Goal: Task Accomplishment & Management: Manage account settings

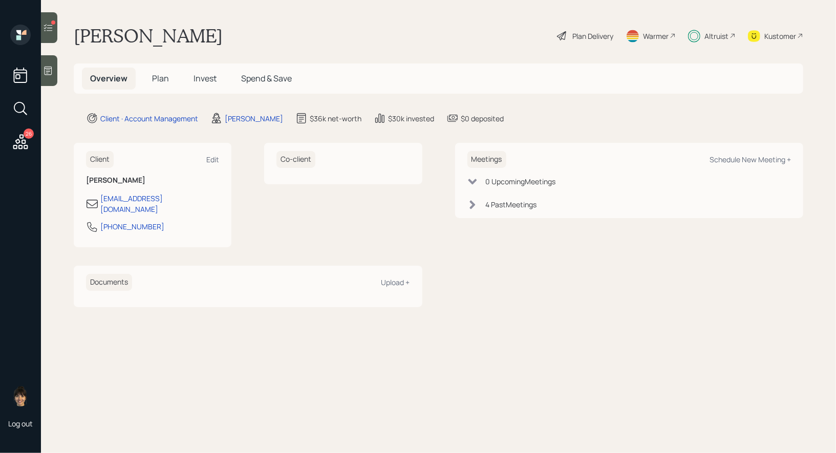
click at [51, 29] on icon at bounding box center [48, 28] width 10 height 10
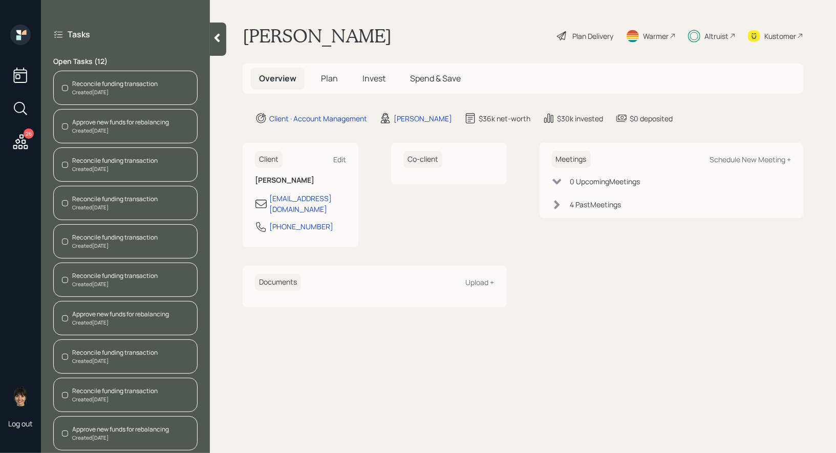
click at [120, 80] on div "Reconcile funding transaction" at bounding box center [115, 83] width 86 height 9
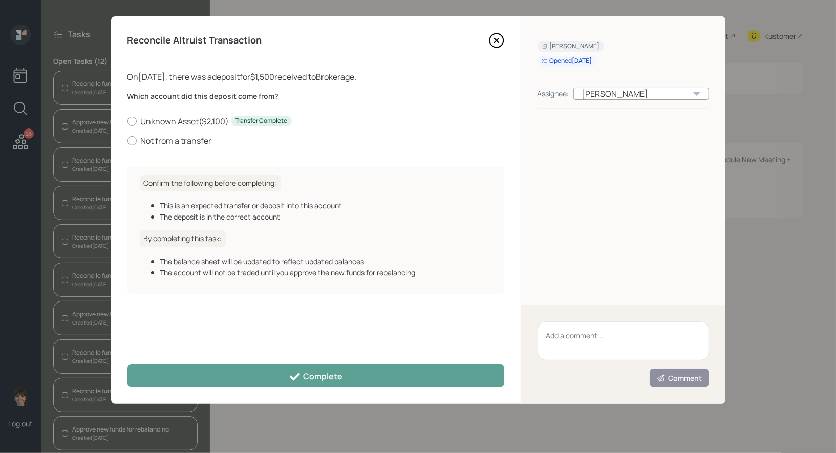
click at [498, 40] on icon at bounding box center [496, 40] width 15 height 15
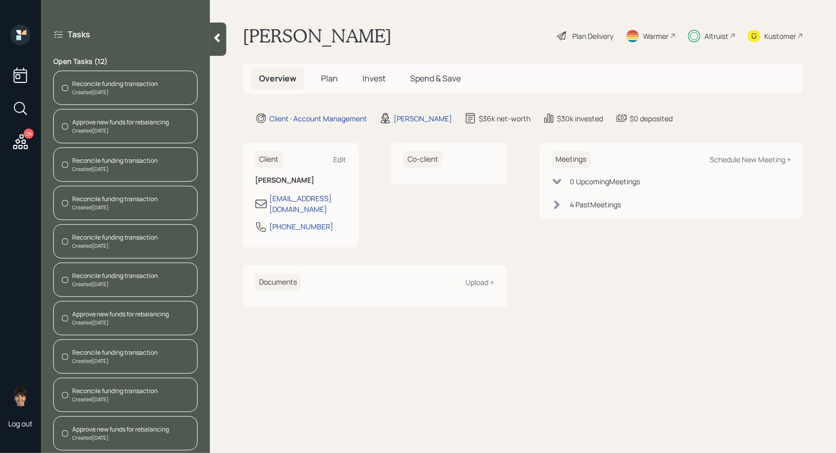
click at [90, 162] on div "Reconcile funding transaction" at bounding box center [115, 160] width 86 height 9
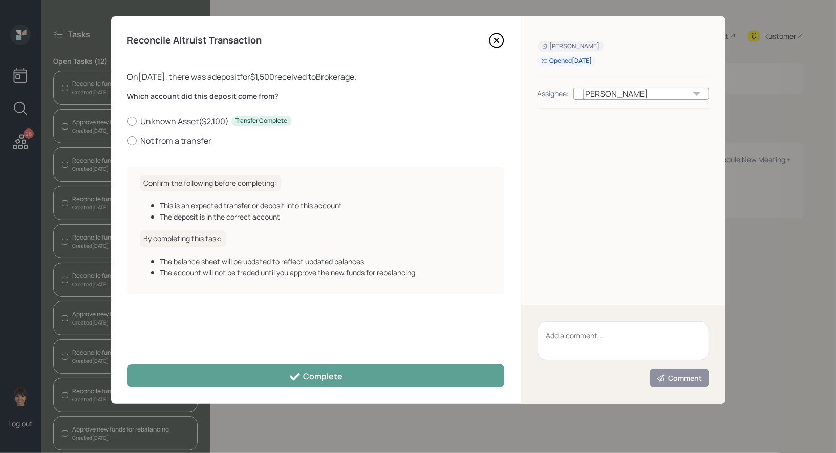
click at [495, 38] on icon at bounding box center [496, 40] width 15 height 15
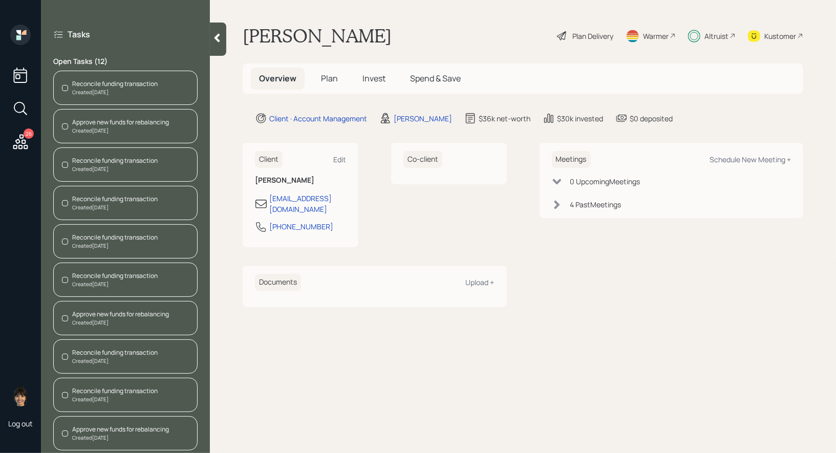
click at [123, 202] on div "Reconcile funding transaction" at bounding box center [115, 199] width 86 height 9
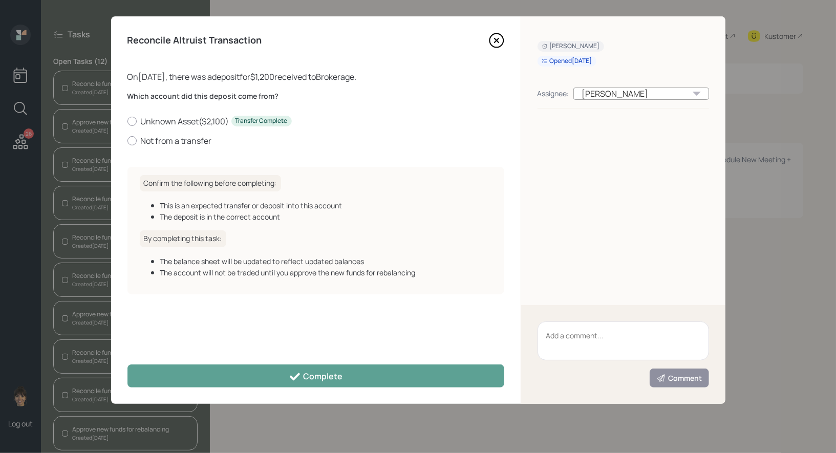
click at [496, 41] on icon at bounding box center [496, 40] width 4 height 4
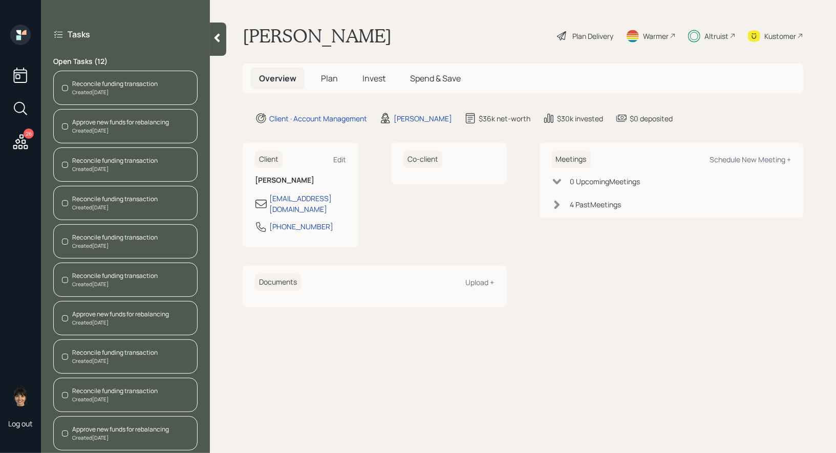
click at [91, 238] on div "Reconcile funding transaction" at bounding box center [115, 237] width 86 height 9
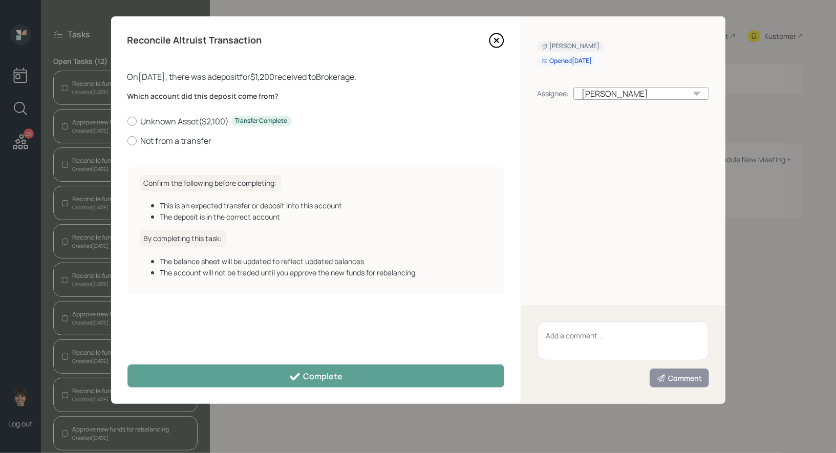
click at [500, 35] on icon at bounding box center [497, 41] width 14 height 14
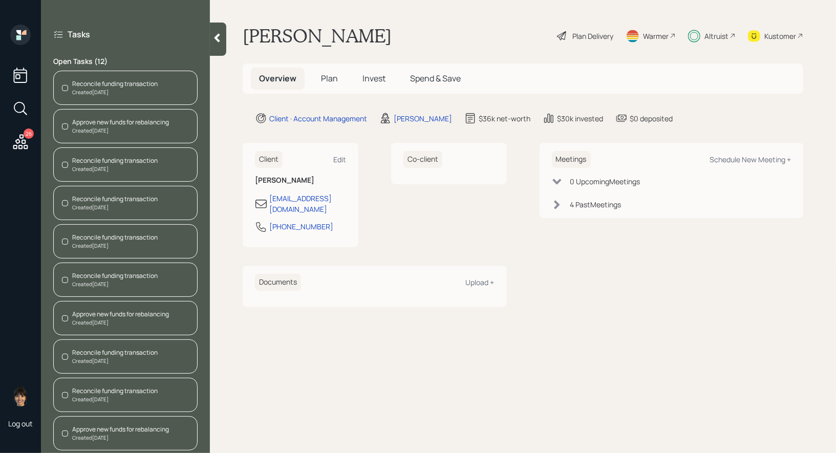
click at [117, 312] on div "Approve new funds for rebalancing" at bounding box center [120, 314] width 97 height 9
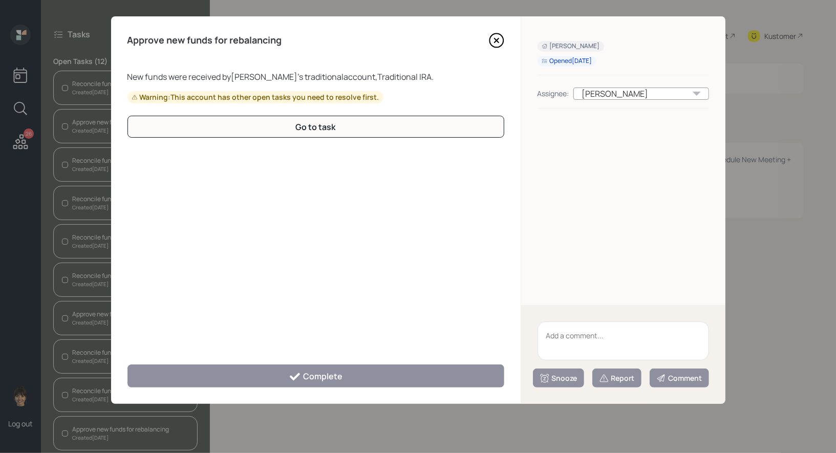
click at [497, 39] on icon at bounding box center [496, 40] width 4 height 4
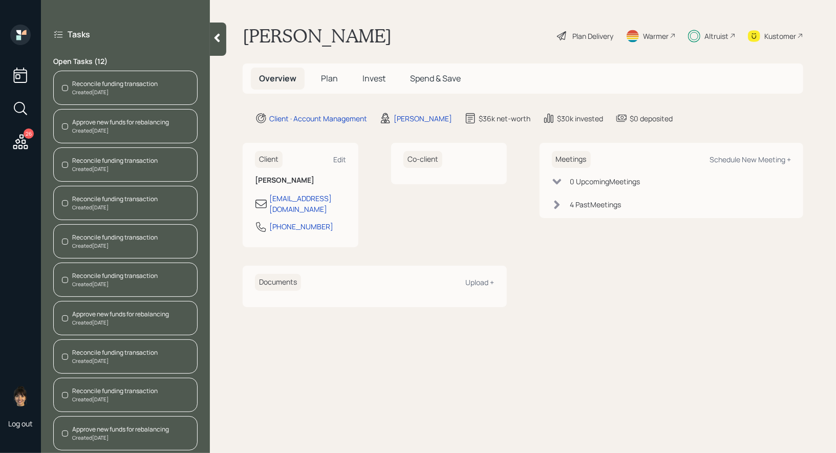
click at [114, 348] on div "Reconcile funding transaction" at bounding box center [115, 352] width 86 height 9
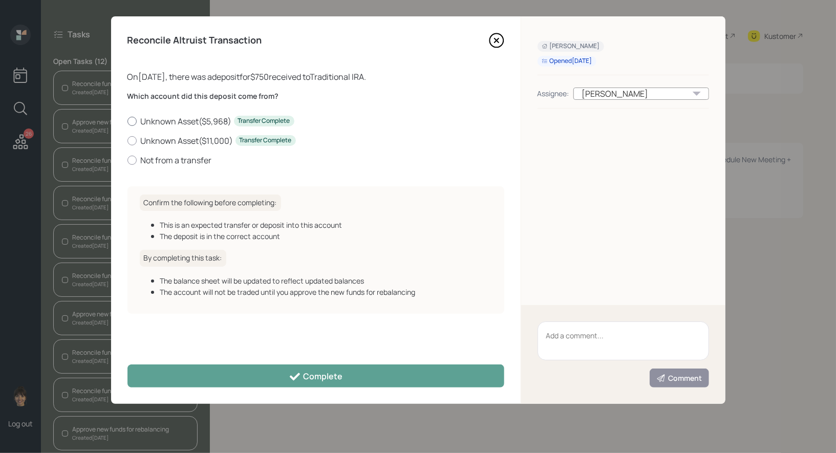
click at [134, 119] on div at bounding box center [132, 121] width 9 height 9
click at [128, 121] on input "Unknown Asset ( $5,968 ) Transfer Complete" at bounding box center [127, 121] width 1 height 1
radio input "true"
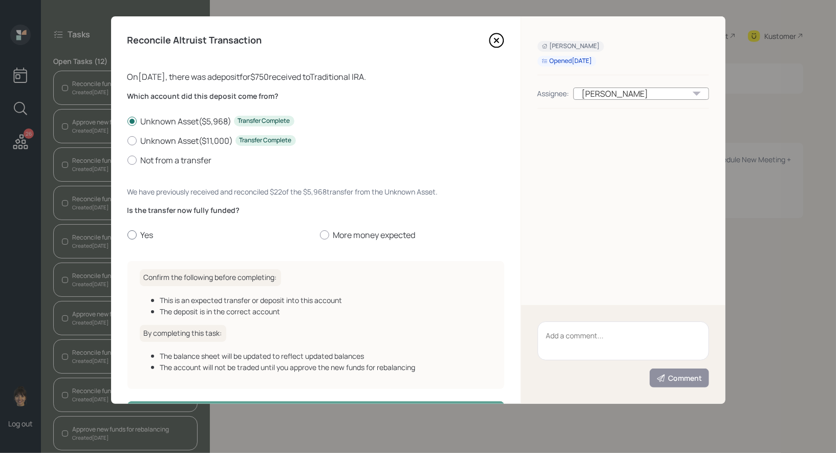
click at [133, 233] on div at bounding box center [132, 234] width 9 height 9
click at [128, 235] on input "Yes" at bounding box center [127, 235] width 1 height 1
radio input "true"
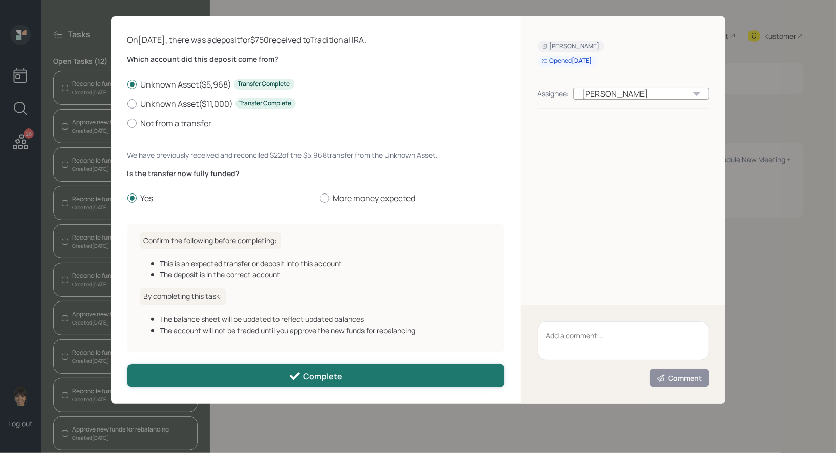
click at [188, 379] on button "Complete" at bounding box center [316, 376] width 377 height 23
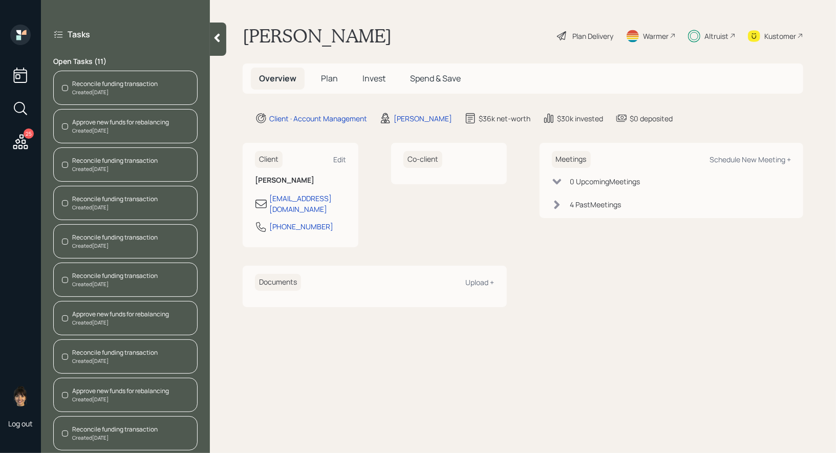
click at [96, 348] on div "Reconcile funding transaction" at bounding box center [115, 352] width 86 height 9
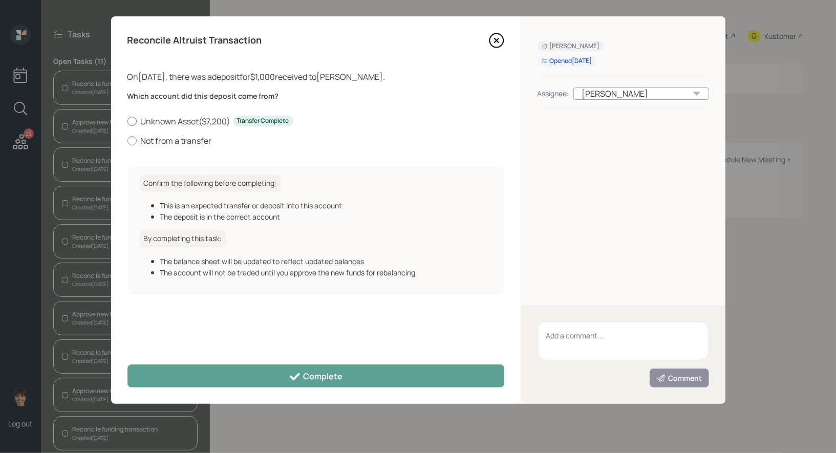
click at [132, 122] on div at bounding box center [132, 121] width 9 height 9
click at [128, 121] on input "Unknown Asset ( $7,200 ) Transfer Complete" at bounding box center [127, 121] width 1 height 1
radio input "true"
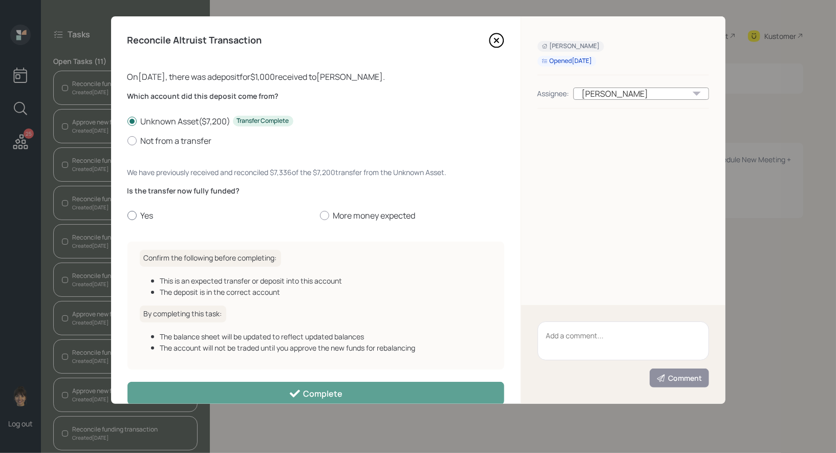
click at [131, 211] on div at bounding box center [132, 215] width 9 height 9
click at [128, 216] on input "Yes" at bounding box center [127, 216] width 1 height 1
radio input "true"
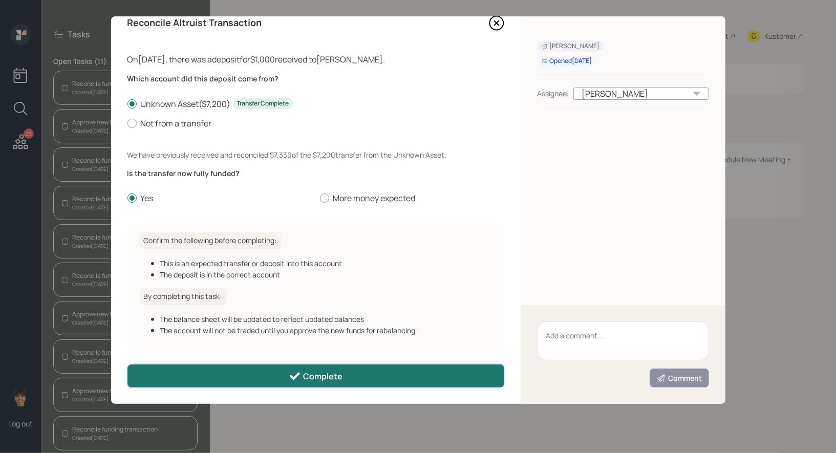
click at [217, 378] on button "Complete" at bounding box center [316, 376] width 377 height 23
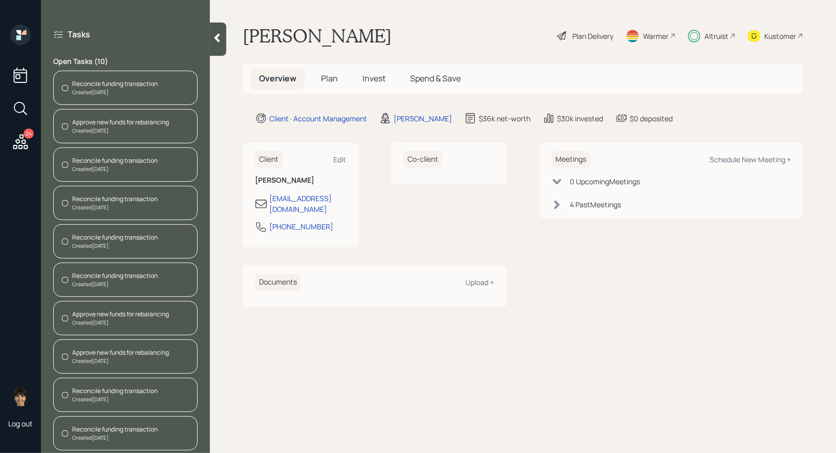
click at [91, 390] on div "Reconcile funding transaction" at bounding box center [115, 391] width 86 height 9
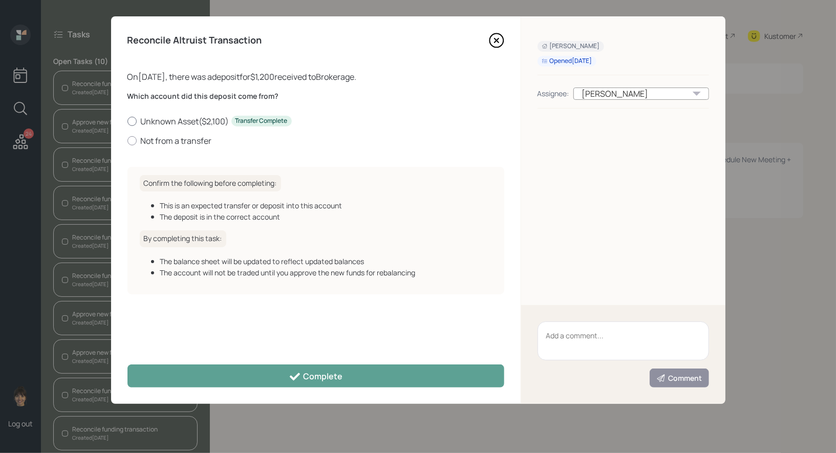
click at [135, 119] on div at bounding box center [132, 121] width 9 height 9
click at [128, 121] on input "Unknown Asset ( $2,100 ) Transfer Complete" at bounding box center [127, 121] width 1 height 1
radio input "true"
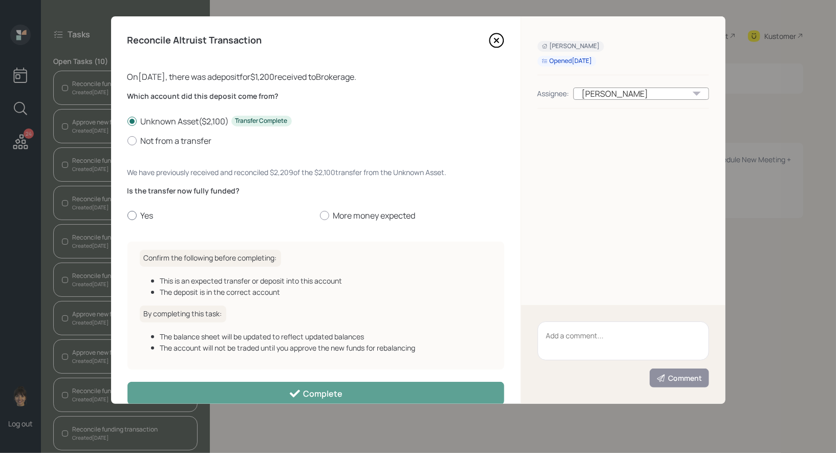
click at [135, 215] on div at bounding box center [132, 215] width 9 height 9
click at [128, 216] on input "Yes" at bounding box center [127, 216] width 1 height 1
radio input "true"
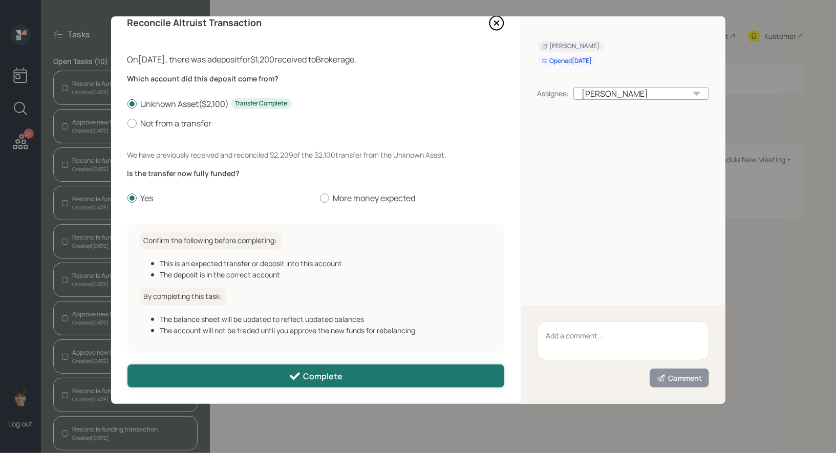
click at [196, 376] on button "Complete" at bounding box center [316, 376] width 377 height 23
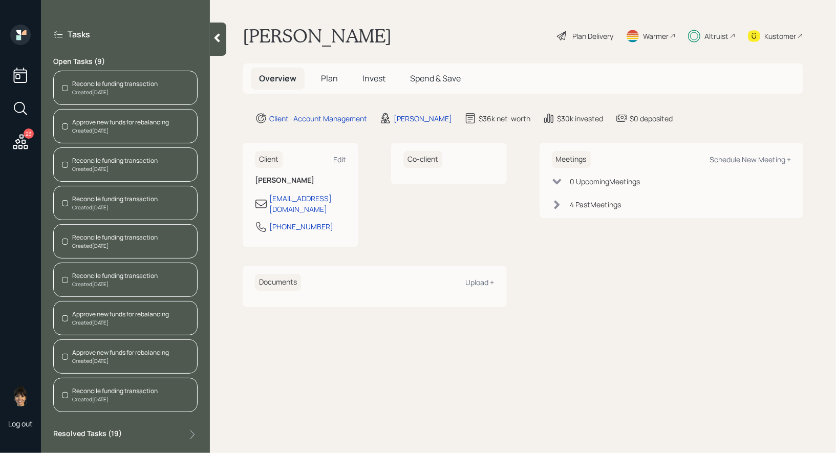
click at [69, 384] on div "Reconcile funding transaction Created Oct 9, 2025" at bounding box center [125, 395] width 144 height 34
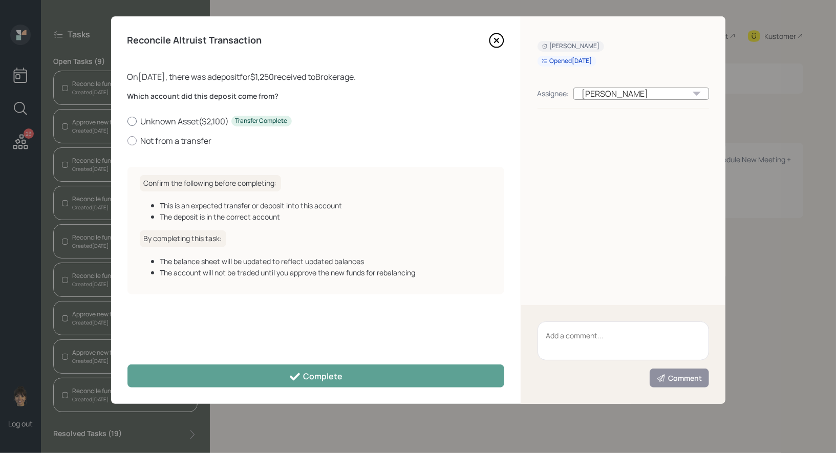
click at [132, 123] on div at bounding box center [132, 121] width 9 height 9
click at [128, 121] on input "Unknown Asset ( $2,100 ) Transfer Complete" at bounding box center [127, 121] width 1 height 1
radio input "true"
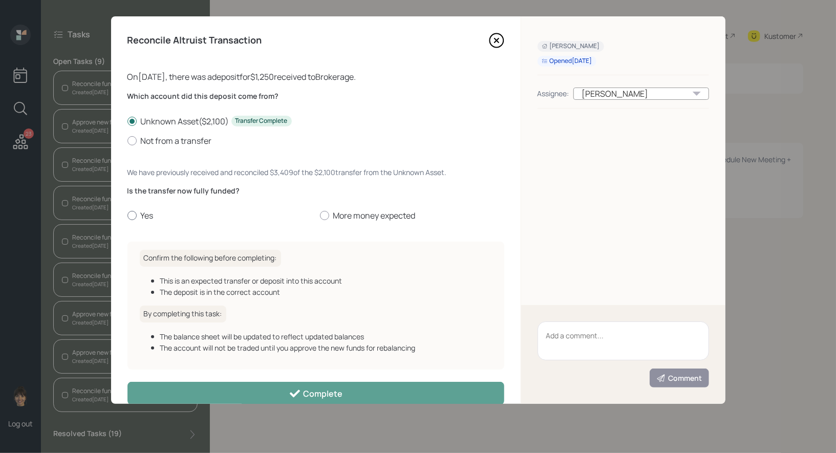
click at [130, 215] on div at bounding box center [132, 215] width 9 height 9
click at [128, 216] on input "Yes" at bounding box center [127, 216] width 1 height 1
radio input "true"
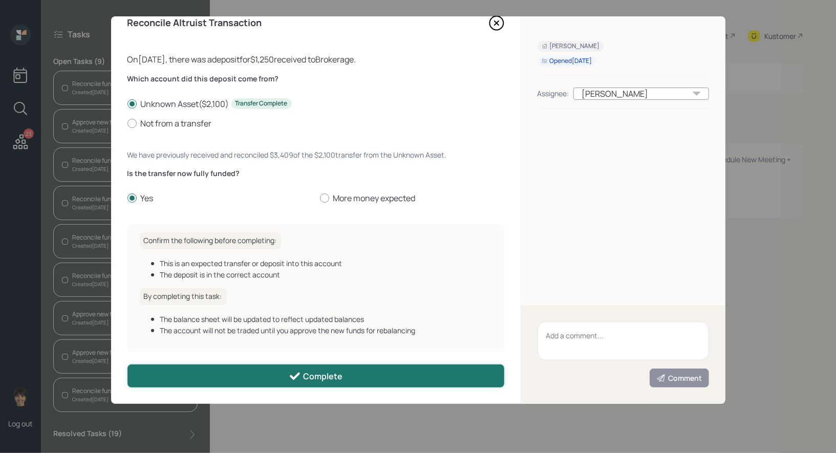
click at [161, 370] on button "Complete" at bounding box center [316, 376] width 377 height 23
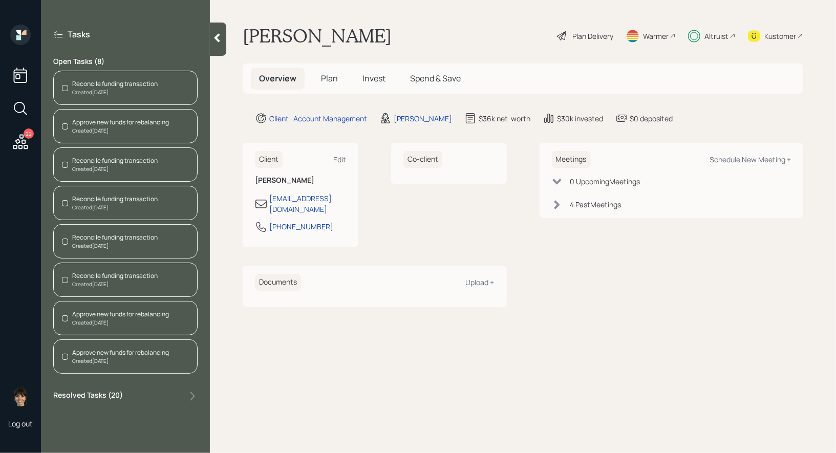
click at [86, 348] on div "Approve new funds for rebalancing" at bounding box center [120, 352] width 97 height 9
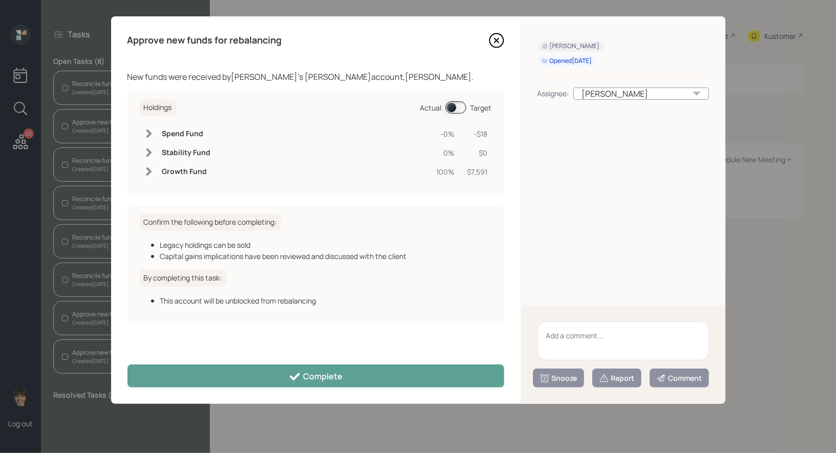
click at [452, 108] on span at bounding box center [455, 107] width 21 height 12
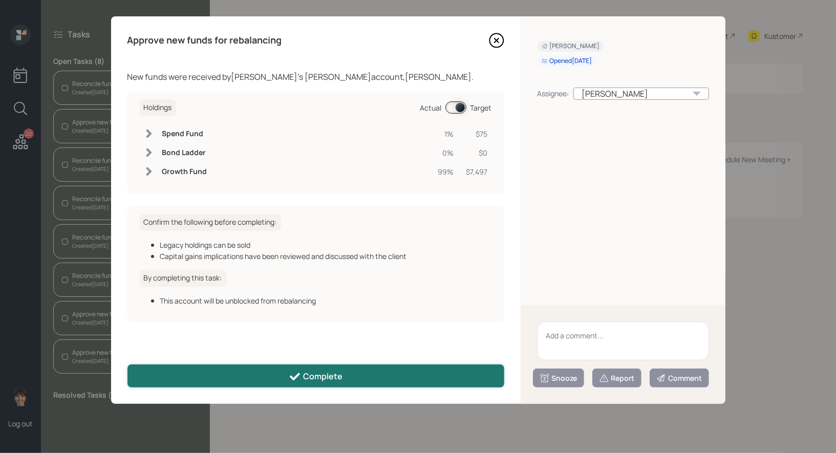
click at [273, 375] on button "Complete" at bounding box center [316, 376] width 377 height 23
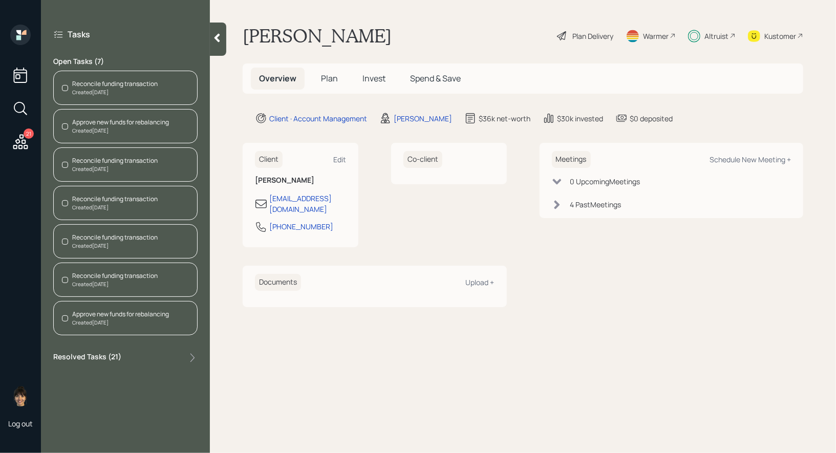
click at [90, 313] on div "Approve new funds for rebalancing" at bounding box center [120, 314] width 97 height 9
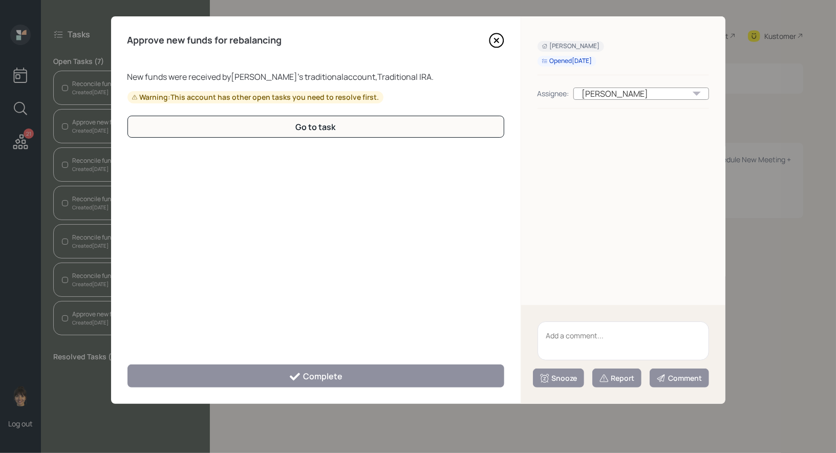
click at [492, 41] on icon at bounding box center [496, 40] width 15 height 15
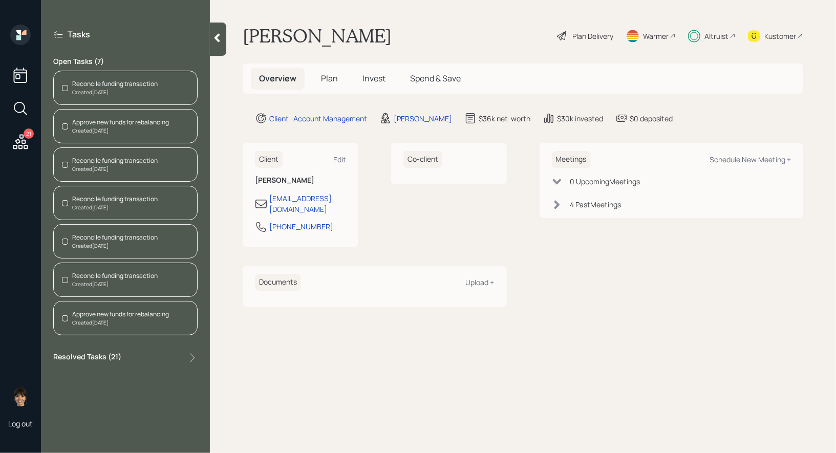
click at [118, 275] on div "Reconcile funding transaction" at bounding box center [115, 275] width 86 height 9
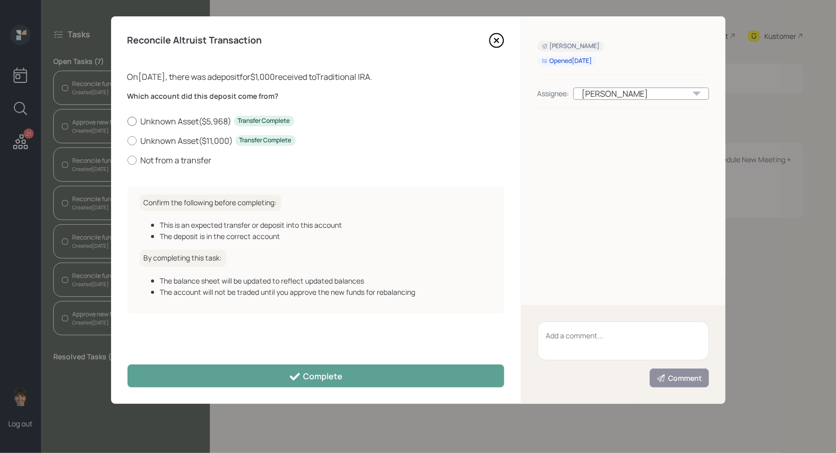
click at [132, 120] on div at bounding box center [132, 121] width 9 height 9
click at [128, 121] on input "Unknown Asset ( $5,968 ) Transfer Complete" at bounding box center [127, 121] width 1 height 1
radio input "true"
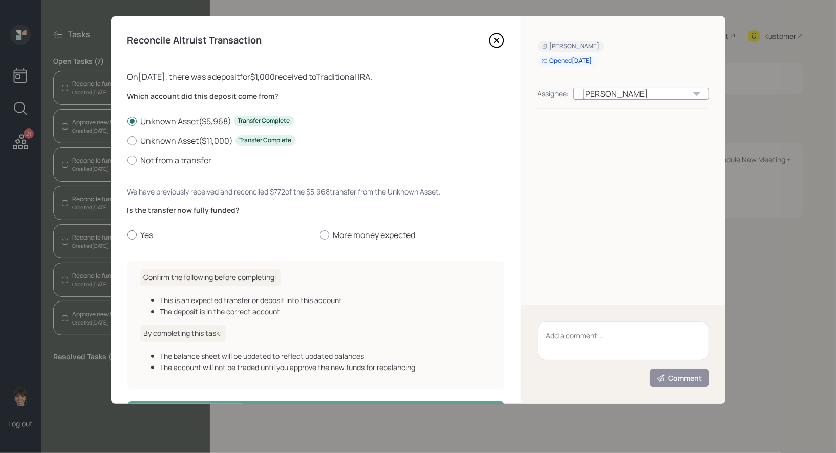
click at [131, 236] on div at bounding box center [132, 234] width 9 height 9
click at [128, 236] on input "Yes" at bounding box center [127, 235] width 1 height 1
radio input "true"
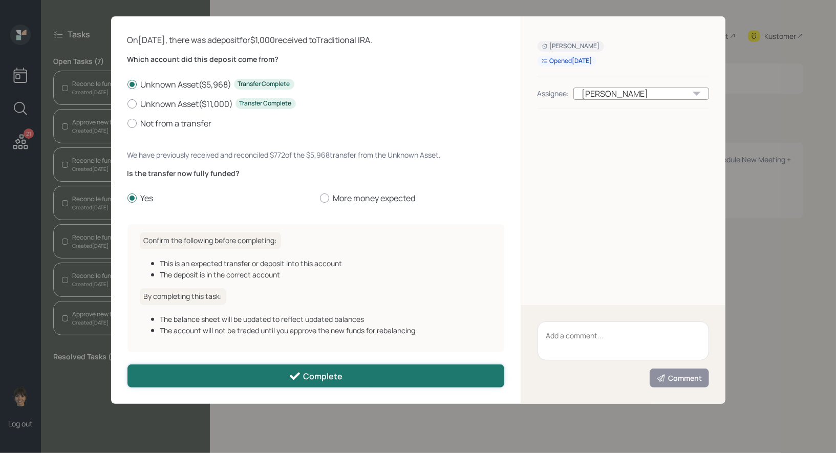
click at [176, 375] on button "Complete" at bounding box center [316, 376] width 377 height 23
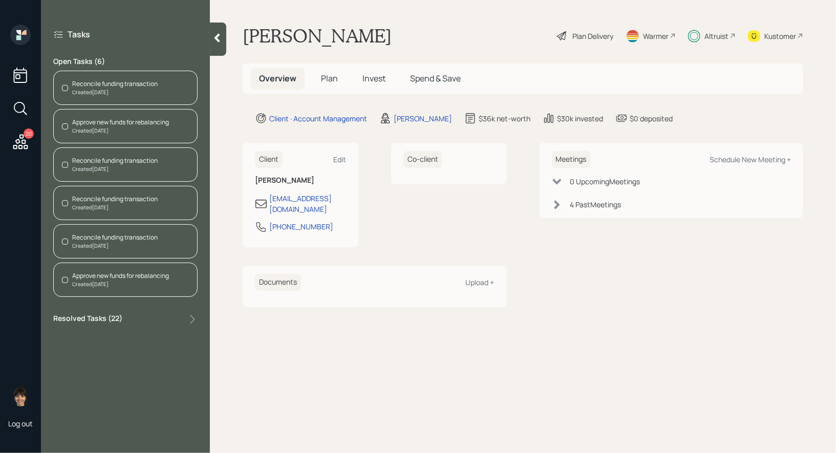
click at [105, 268] on div "Approve new funds for rebalancing Created Oct 8, 2025" at bounding box center [125, 280] width 144 height 34
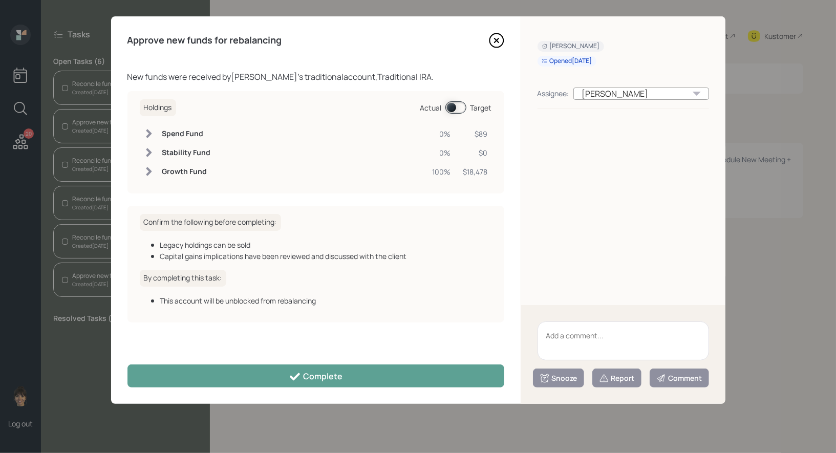
click at [454, 103] on span at bounding box center [455, 107] width 21 height 12
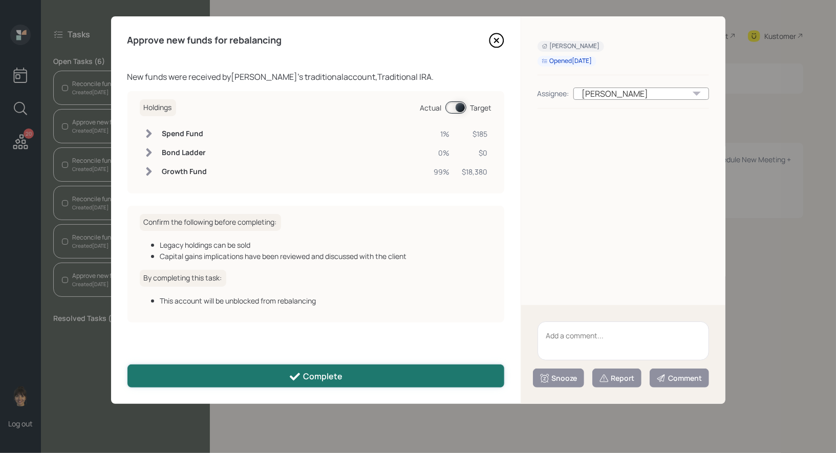
click at [289, 379] on icon at bounding box center [295, 377] width 12 height 12
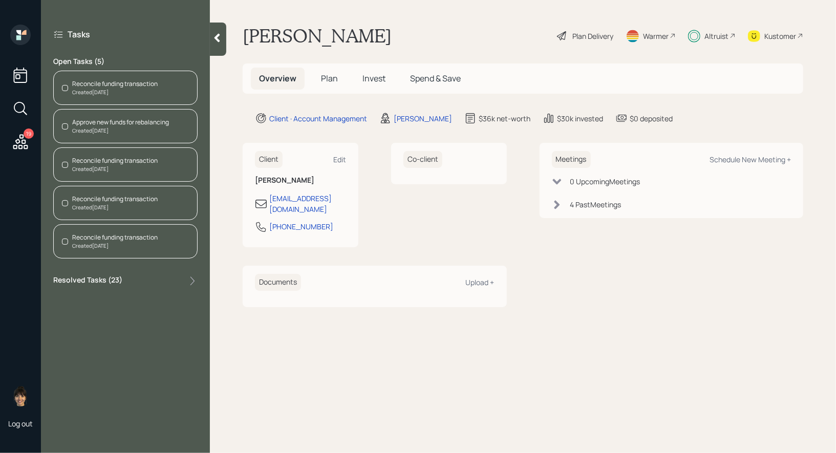
click at [91, 237] on div "Reconcile funding transaction" at bounding box center [115, 237] width 86 height 9
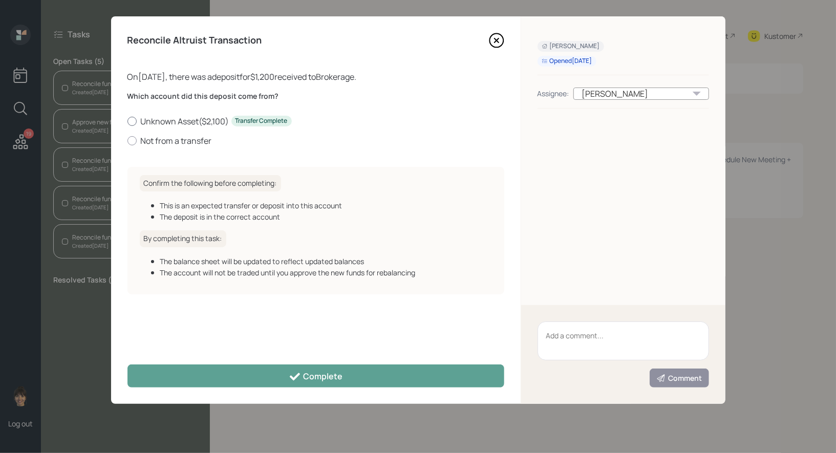
click at [131, 120] on div at bounding box center [132, 121] width 9 height 9
click at [128, 121] on input "Unknown Asset ( $2,100 ) Transfer Complete" at bounding box center [127, 121] width 1 height 1
radio input "true"
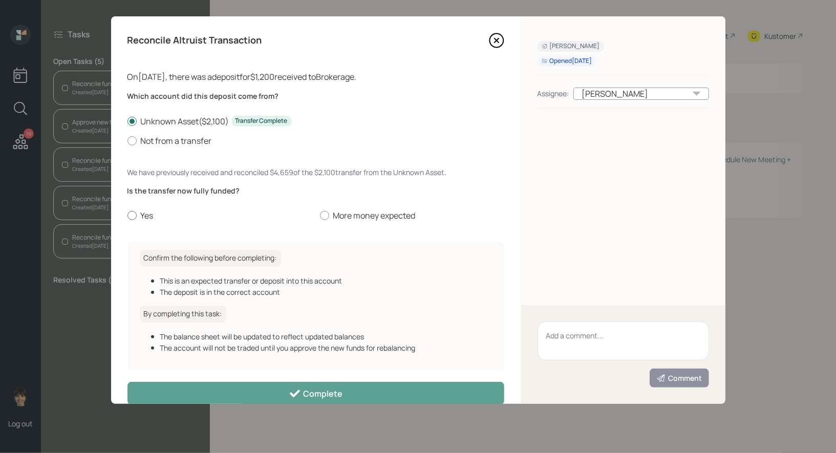
click at [132, 214] on div at bounding box center [132, 215] width 9 height 9
click at [128, 216] on input "Yes" at bounding box center [127, 216] width 1 height 1
radio input "true"
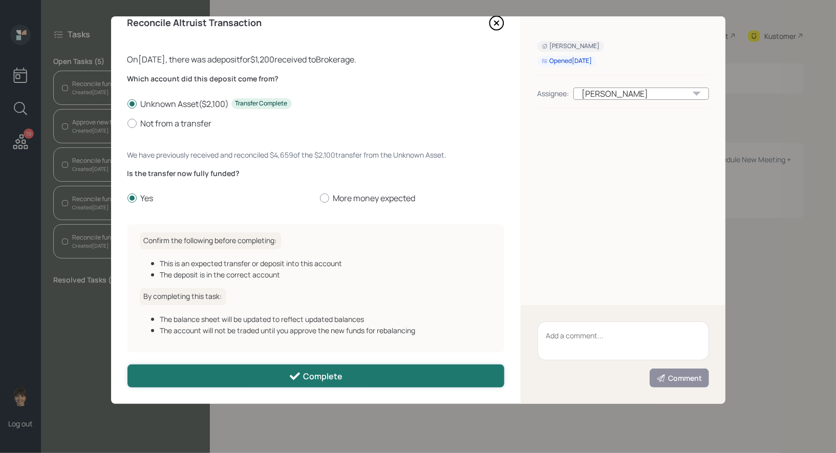
click at [208, 384] on button "Complete" at bounding box center [316, 376] width 377 height 23
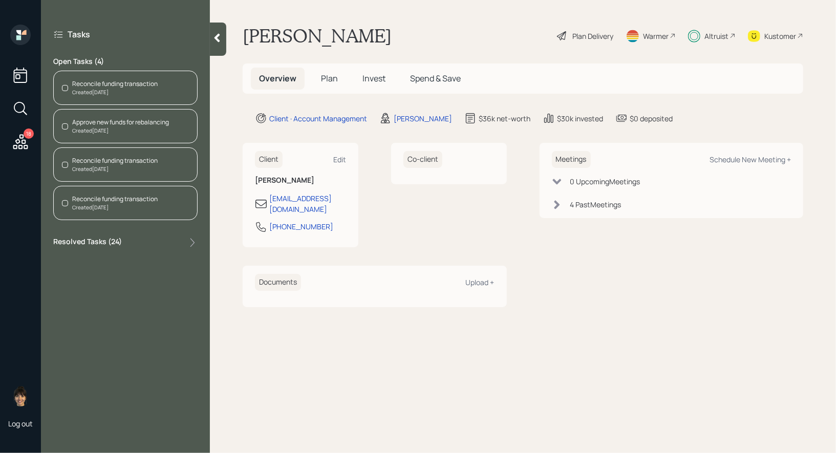
click at [90, 199] on div "Reconcile funding transaction" at bounding box center [115, 199] width 86 height 9
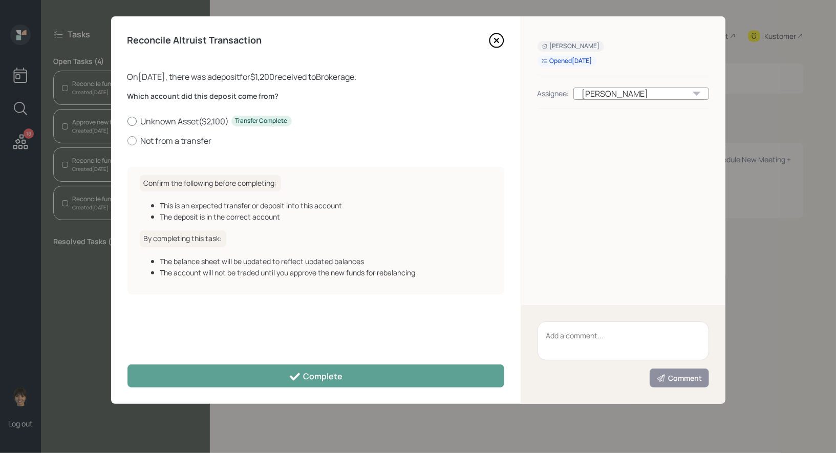
click at [132, 121] on div at bounding box center [132, 121] width 9 height 9
click at [128, 121] on input "Unknown Asset ( $2,100 ) Transfer Complete" at bounding box center [127, 121] width 1 height 1
radio input "true"
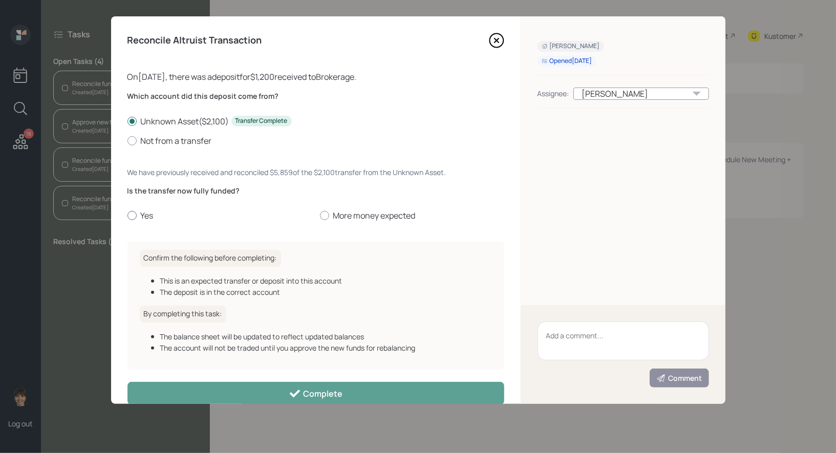
click at [134, 214] on div at bounding box center [132, 215] width 9 height 9
click at [128, 216] on input "Yes" at bounding box center [127, 216] width 1 height 1
radio input "true"
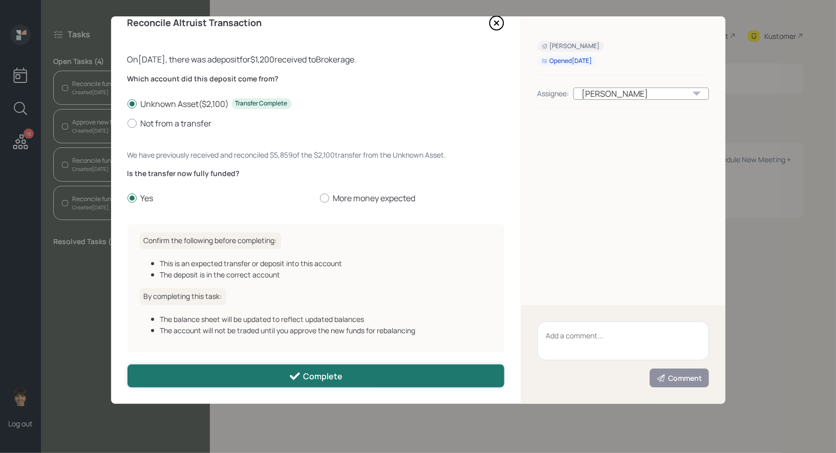
click at [190, 378] on button "Complete" at bounding box center [316, 376] width 377 height 23
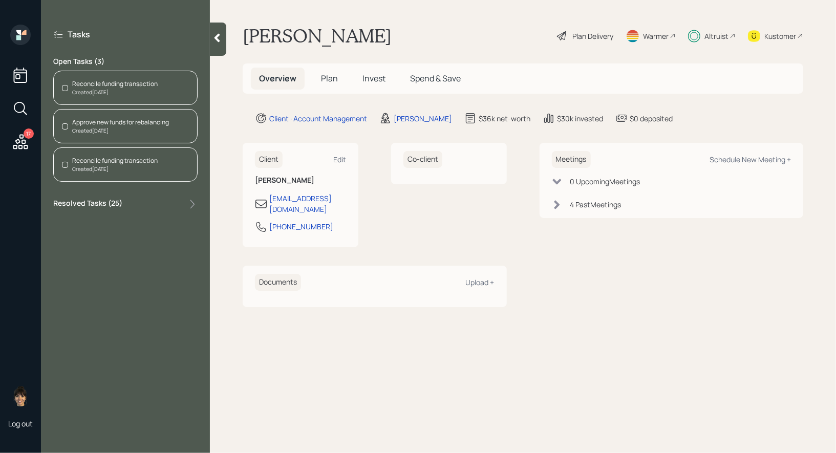
click at [96, 161] on div "Reconcile funding transaction" at bounding box center [115, 160] width 86 height 9
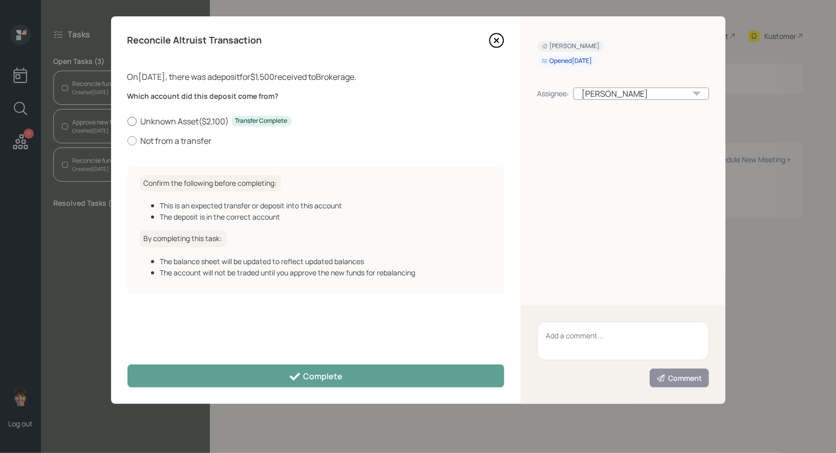
click at [134, 118] on div at bounding box center [132, 121] width 9 height 9
click at [128, 121] on input "Unknown Asset ( $2,100 ) Transfer Complete" at bounding box center [127, 121] width 1 height 1
radio input "true"
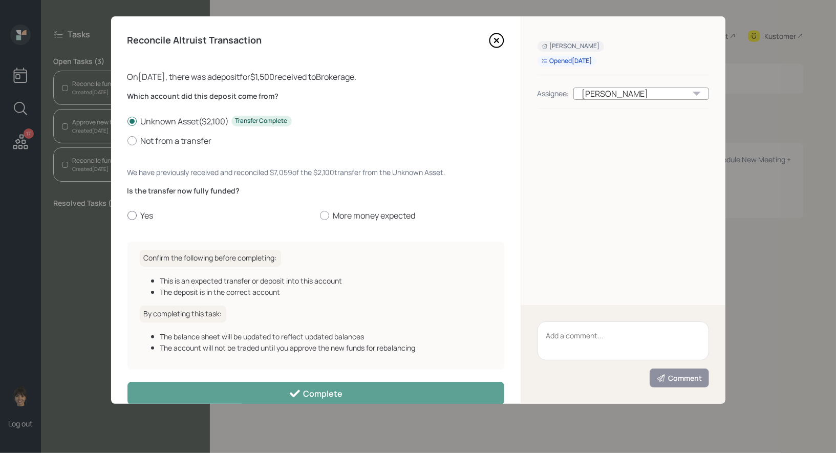
click at [134, 212] on div at bounding box center [132, 215] width 9 height 9
click at [128, 216] on input "Yes" at bounding box center [127, 216] width 1 height 1
radio input "true"
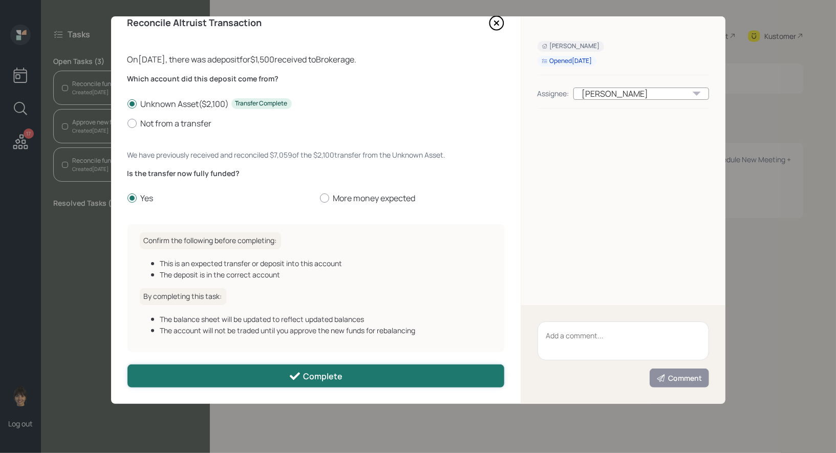
click at [178, 375] on button "Complete" at bounding box center [316, 376] width 377 height 23
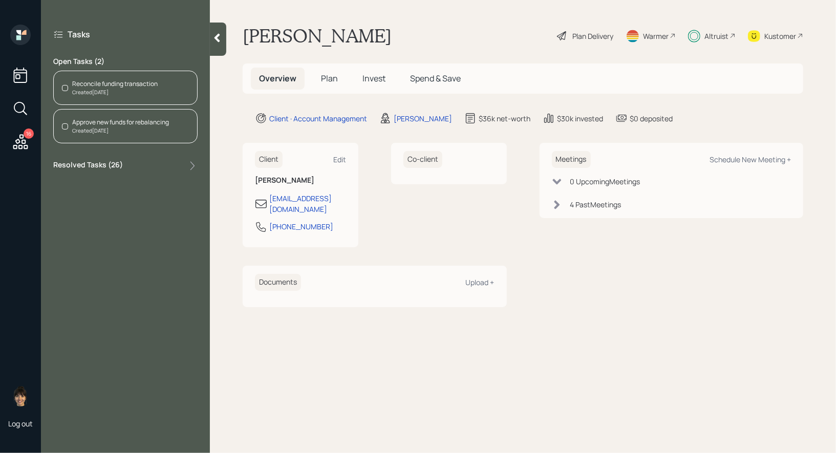
click at [92, 122] on div "Approve new funds for rebalancing" at bounding box center [120, 122] width 97 height 9
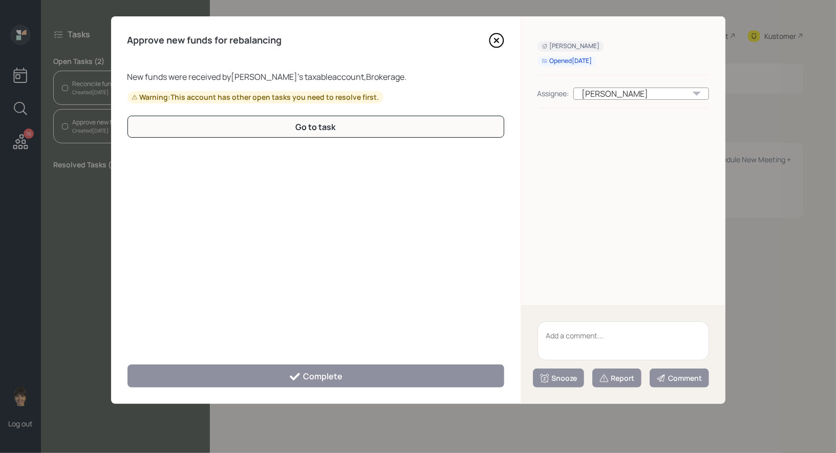
click at [495, 38] on icon at bounding box center [496, 40] width 4 height 4
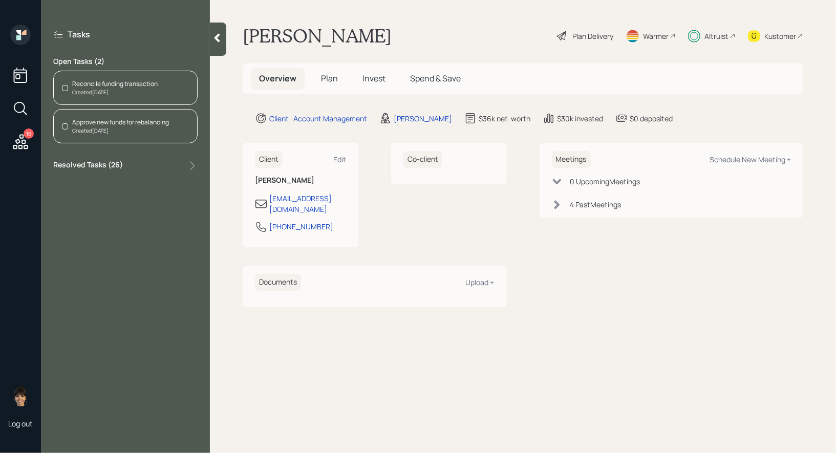
click at [93, 84] on div "Reconcile funding transaction" at bounding box center [115, 83] width 86 height 9
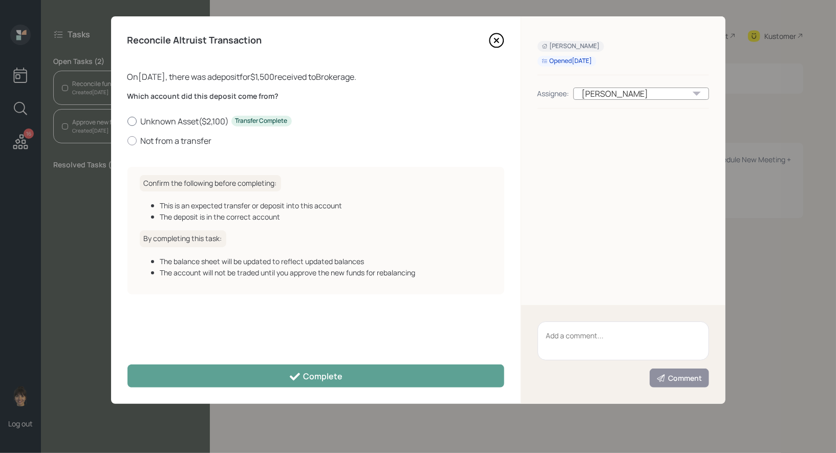
click at [135, 118] on div at bounding box center [132, 121] width 9 height 9
click at [128, 121] on input "Unknown Asset ( $2,100 ) Transfer Complete" at bounding box center [127, 121] width 1 height 1
radio input "true"
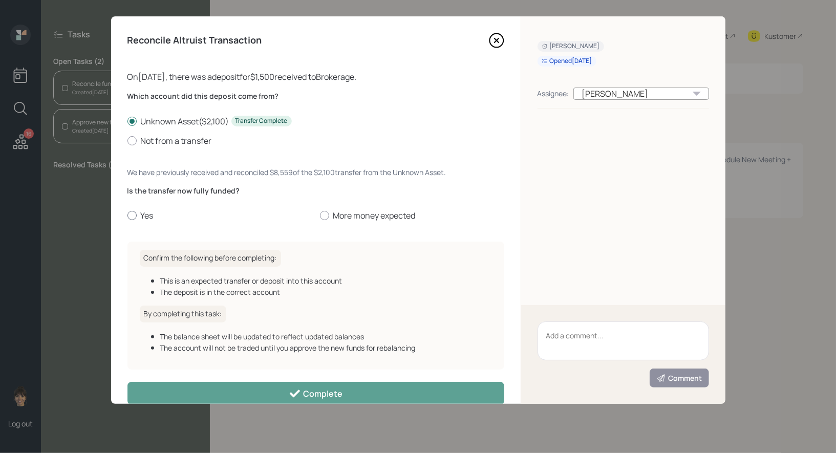
click at [130, 216] on div at bounding box center [132, 215] width 9 height 9
click at [128, 216] on input "Yes" at bounding box center [127, 216] width 1 height 1
radio input "true"
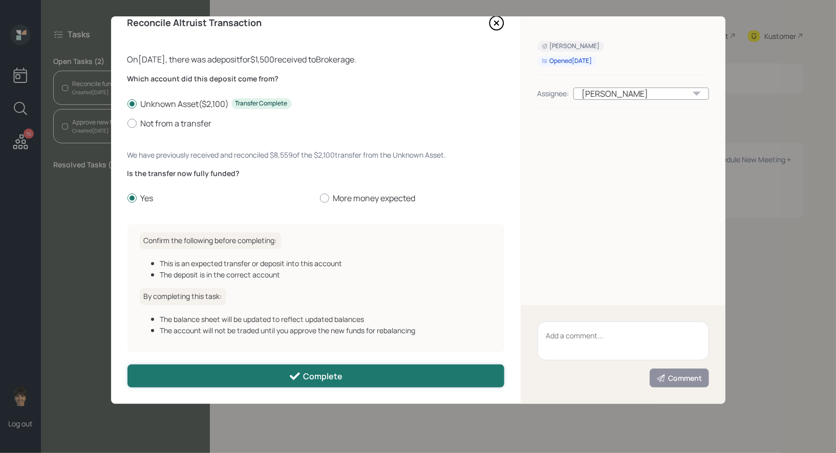
click at [156, 372] on button "Complete" at bounding box center [316, 376] width 377 height 23
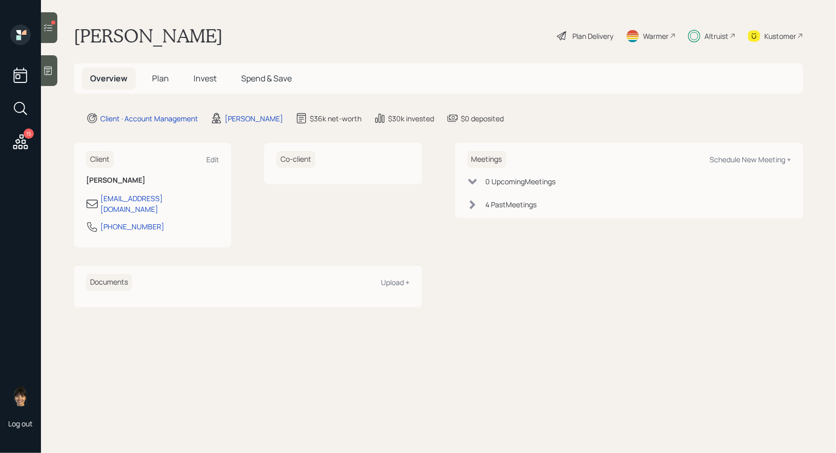
click at [41, 33] on div at bounding box center [49, 27] width 16 height 31
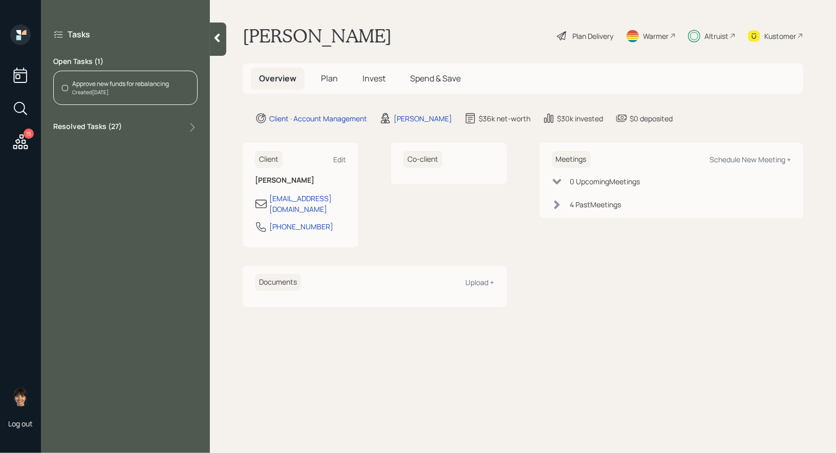
click at [131, 87] on div "Approve new funds for rebalancing" at bounding box center [120, 83] width 97 height 9
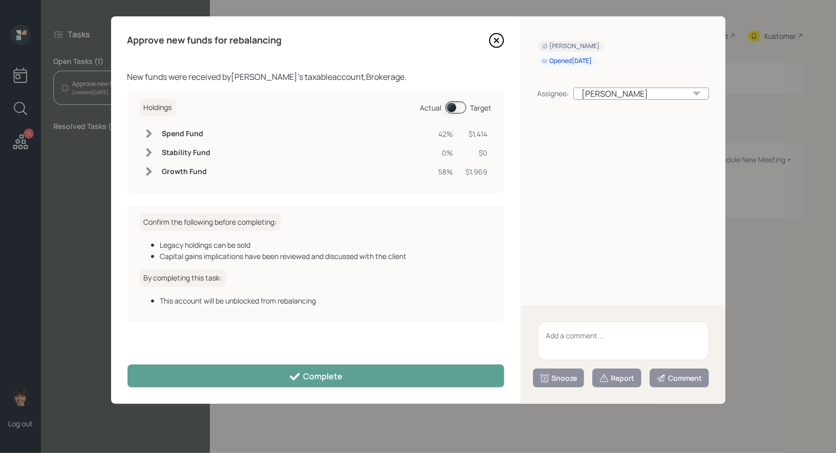
click at [452, 107] on span at bounding box center [455, 107] width 21 height 12
click at [498, 40] on icon at bounding box center [496, 40] width 15 height 15
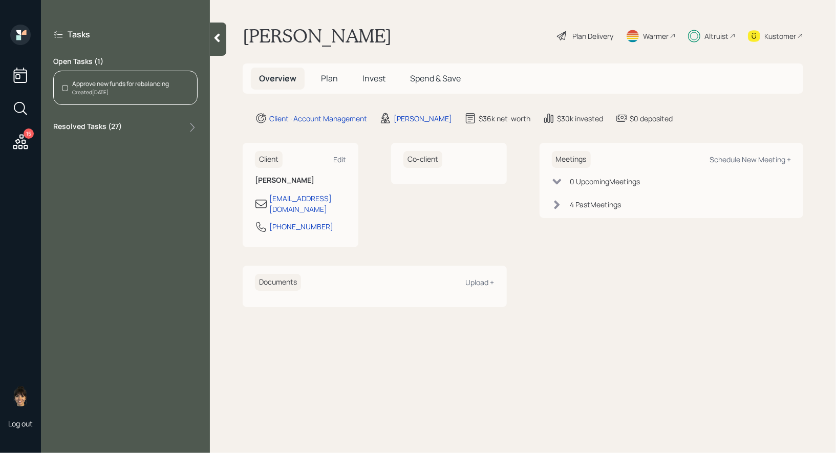
click at [19, 144] on icon at bounding box center [20, 142] width 18 height 18
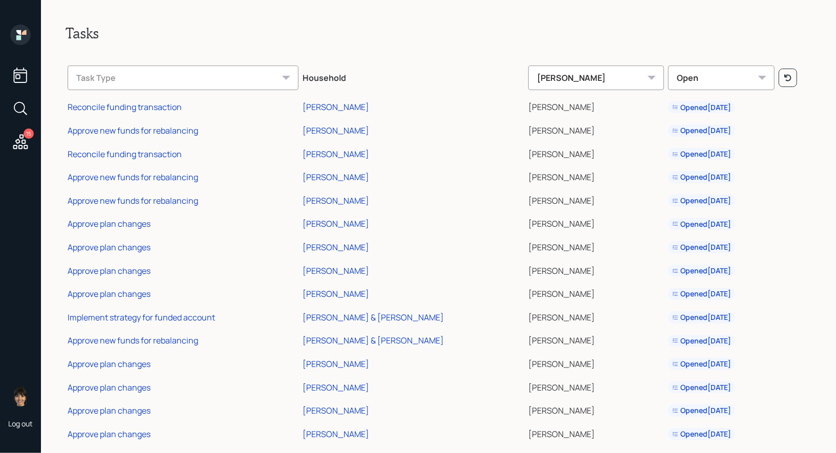
scroll to position [15, 0]
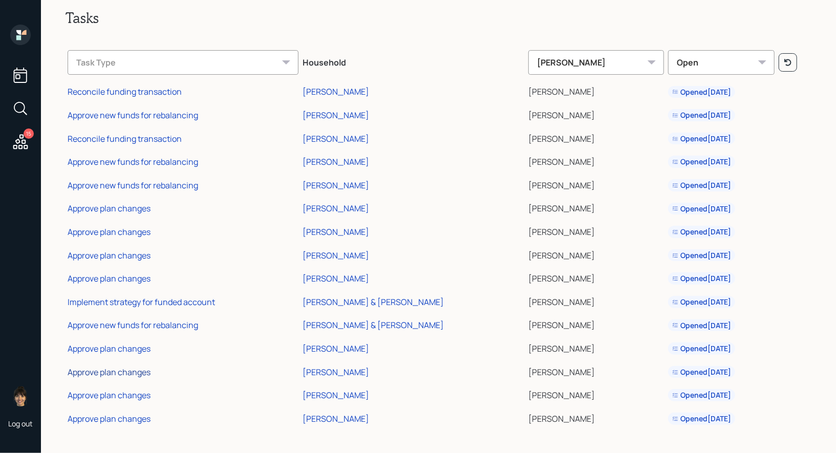
click at [99, 371] on div "Approve plan changes" at bounding box center [109, 372] width 83 height 11
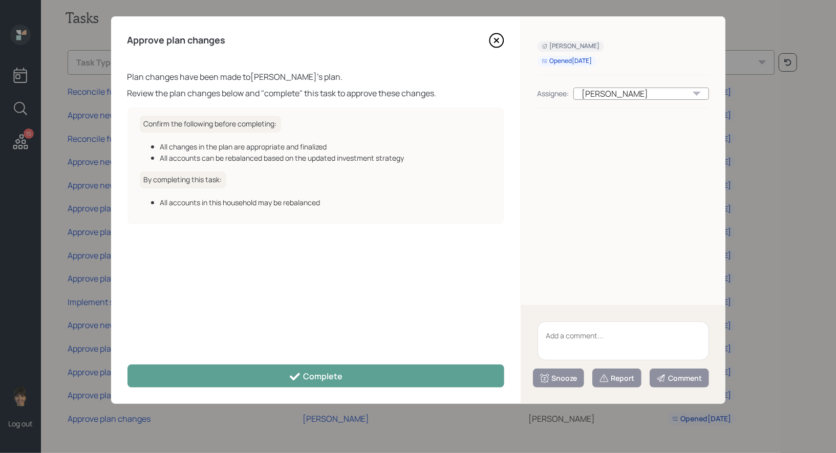
click at [494, 41] on icon at bounding box center [496, 40] width 15 height 15
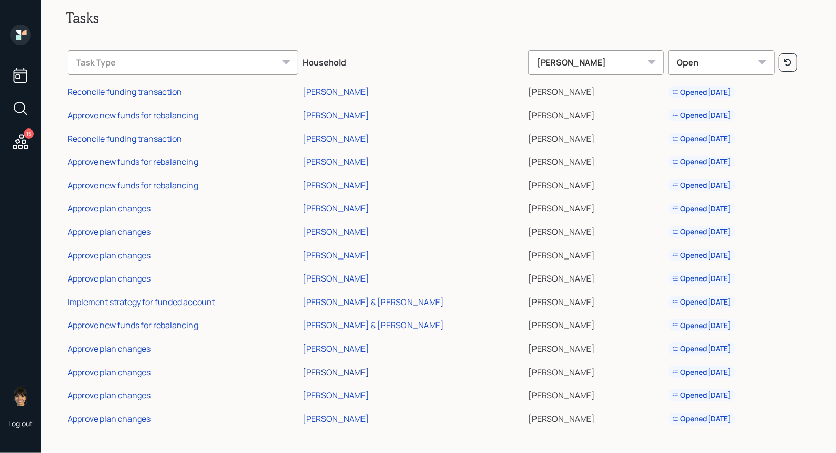
click at [345, 371] on div "[PERSON_NAME]" at bounding box center [336, 372] width 67 height 11
